Goal: Subscribe to service/newsletter

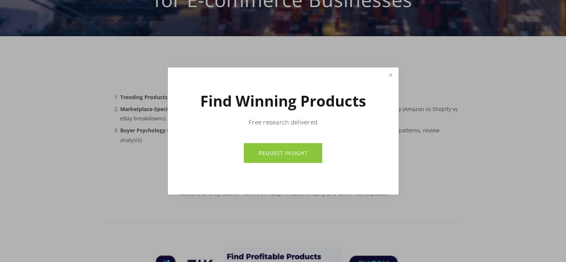
scroll to position [238, 0]
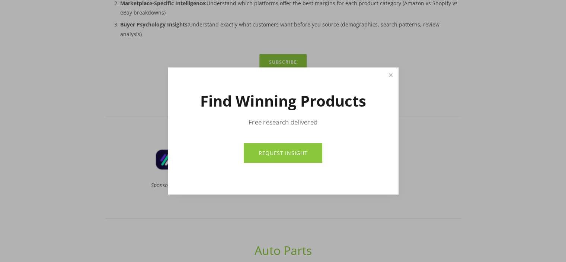
click at [295, 151] on link "REQUEST INSIGHT" at bounding box center [283, 153] width 79 height 20
click at [390, 74] on link "Close" at bounding box center [390, 74] width 13 height 13
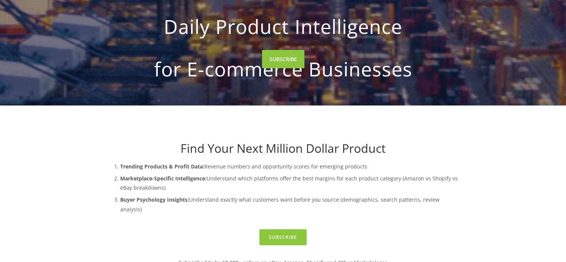
scroll to position [0, 0]
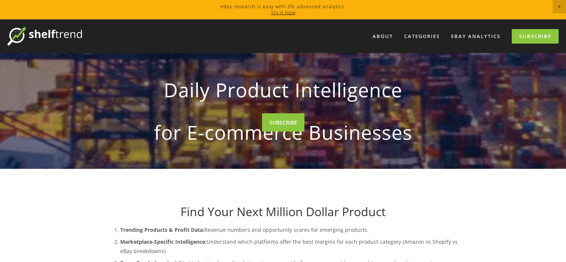
click at [68, 35] on img at bounding box center [44, 36] width 74 height 19
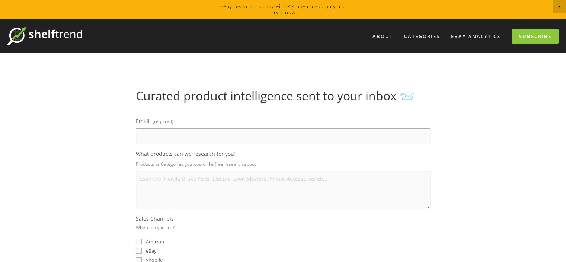
click at [188, 138] on input "Email (required)" at bounding box center [283, 135] width 294 height 15
type input "mohibullahsahi419@gmail.com"
select select "United Kingdom"
click at [184, 179] on textarea "What products can we research for you?" at bounding box center [283, 189] width 294 height 37
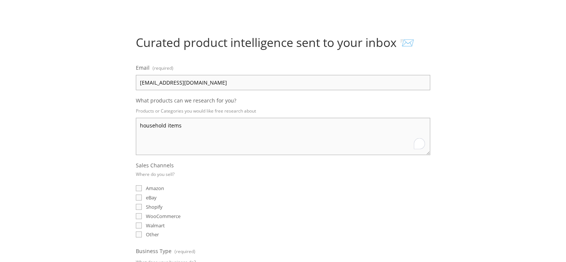
type textarea "household items"
click at [138, 198] on input "eBay" at bounding box center [139, 197] width 6 height 6
checkbox input "true"
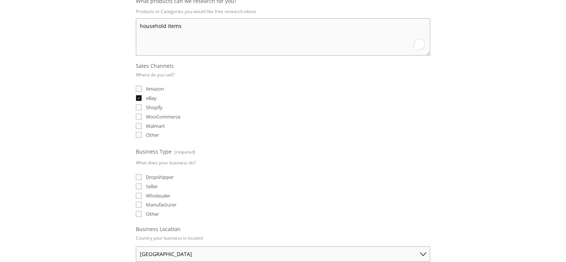
scroll to position [154, 0]
click at [138, 174] on input "Dropshipper" at bounding box center [139, 175] width 6 height 6
checkbox input "true"
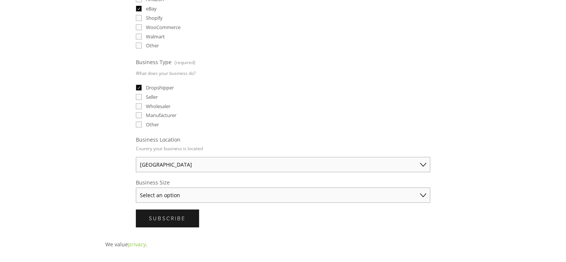
scroll to position [268, 0]
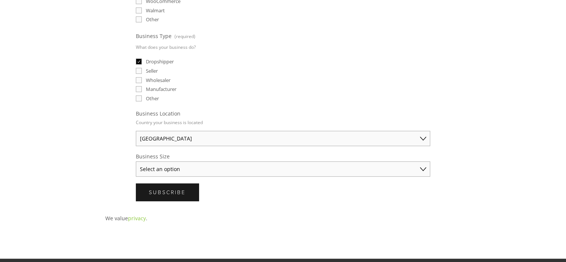
click at [191, 168] on select "Select an option Solo Merchant (under $50K annual sales) Small Business ($50K -…" at bounding box center [283, 168] width 294 height 15
select select "Solo Merchant (under $50K annual sales)"
click at [136, 161] on select "Select an option Solo Merchant (under $50K annual sales) Small Business ($50K -…" at bounding box center [283, 168] width 294 height 15
click at [169, 189] on span "Subscribe" at bounding box center [167, 191] width 37 height 7
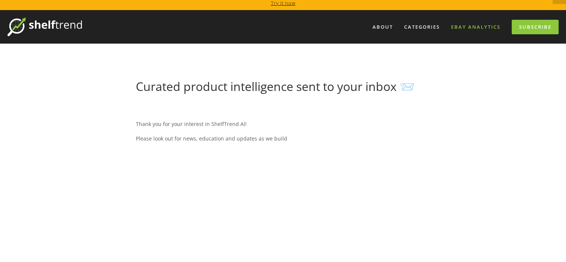
click at [481, 26] on link "eBay Analytics" at bounding box center [475, 27] width 59 height 12
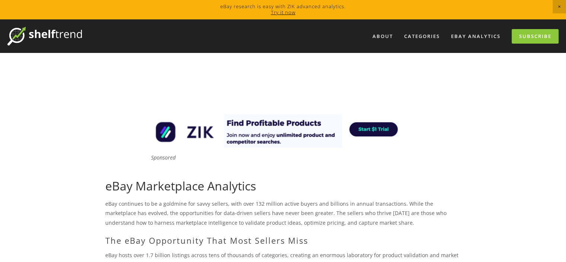
click at [64, 31] on img at bounding box center [44, 36] width 74 height 19
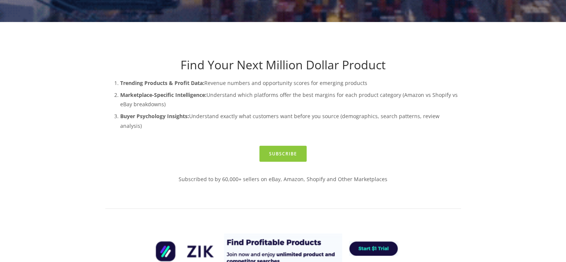
scroll to position [212, 0]
